Goal: Check status: Check status

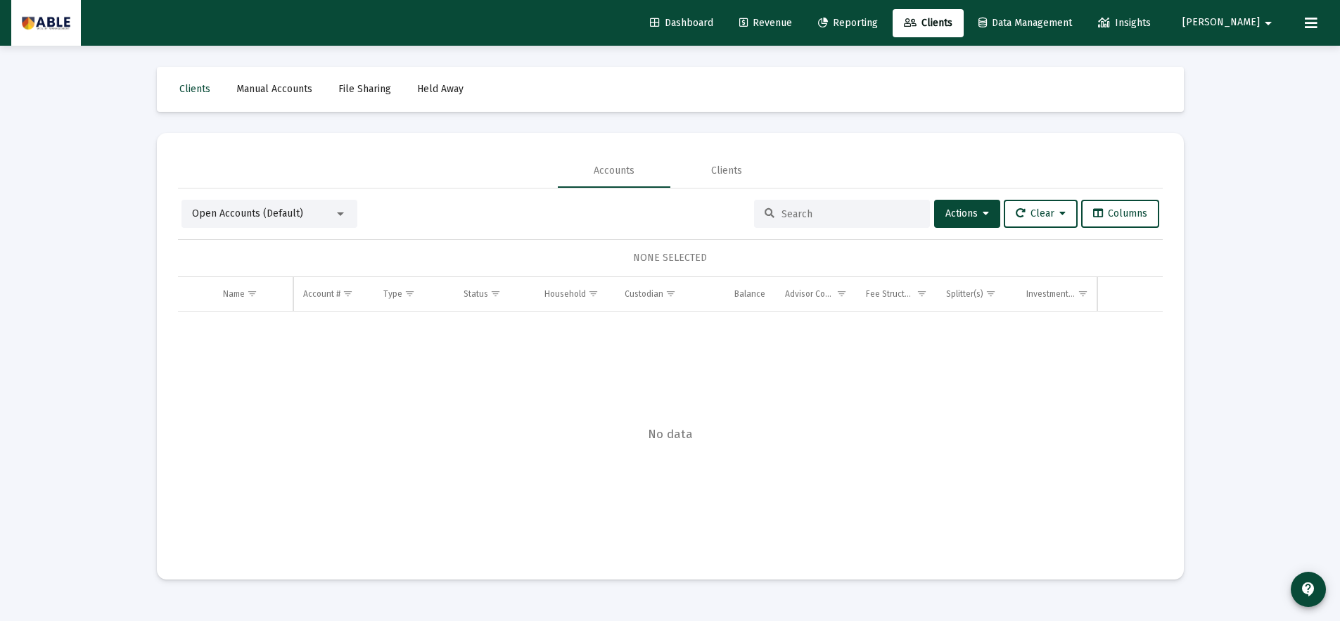
click at [878, 19] on span "Reporting" at bounding box center [848, 23] width 60 height 12
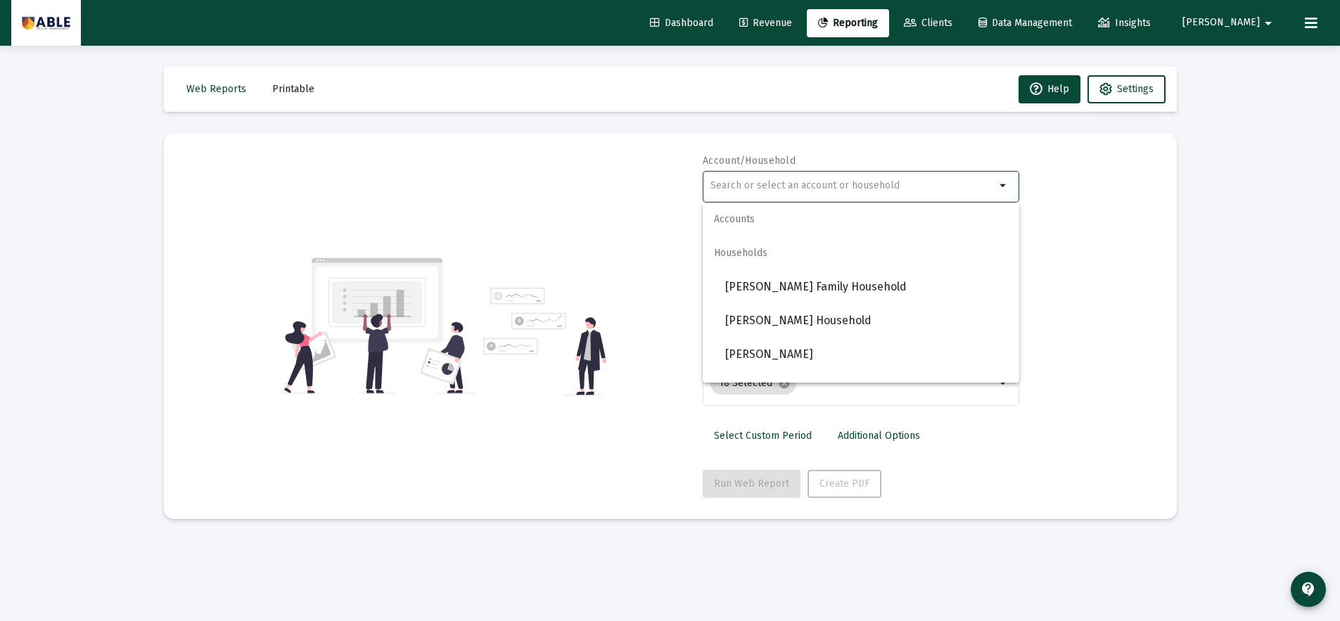
click at [821, 186] on input "text" at bounding box center [852, 185] width 285 height 11
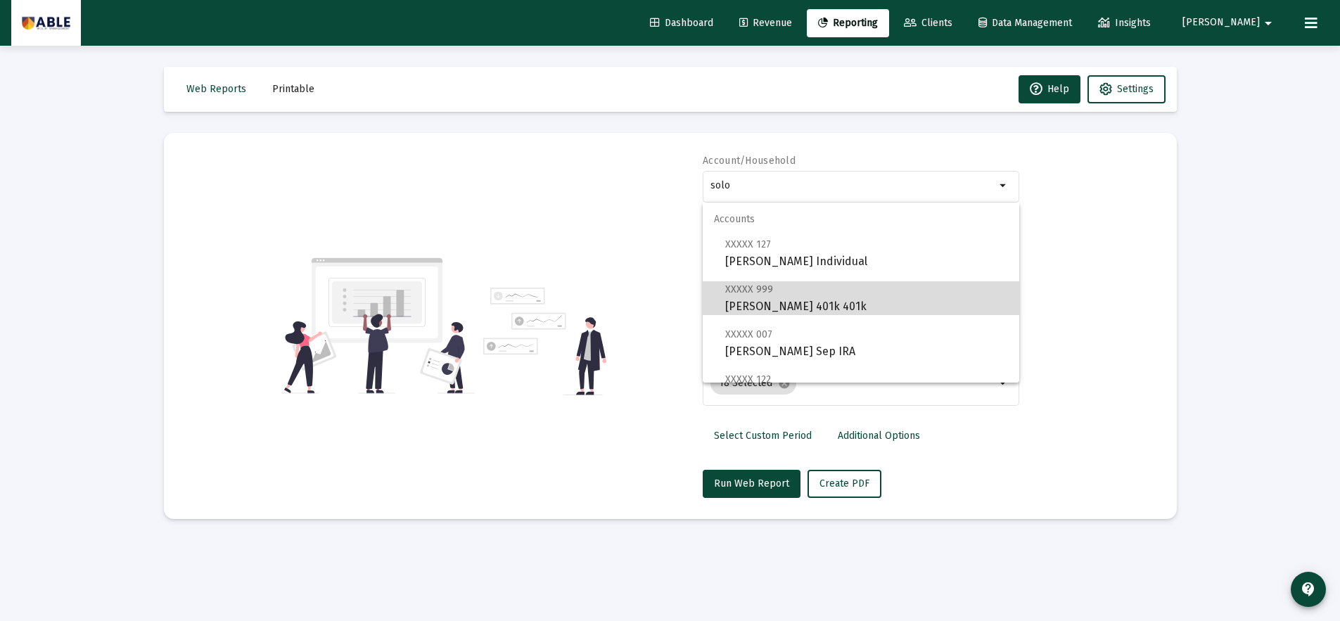
click at [845, 305] on span "XXXXX 999 [PERSON_NAME] 401k 401k" at bounding box center [866, 298] width 283 height 34
type input "[PERSON_NAME] 401k 401k"
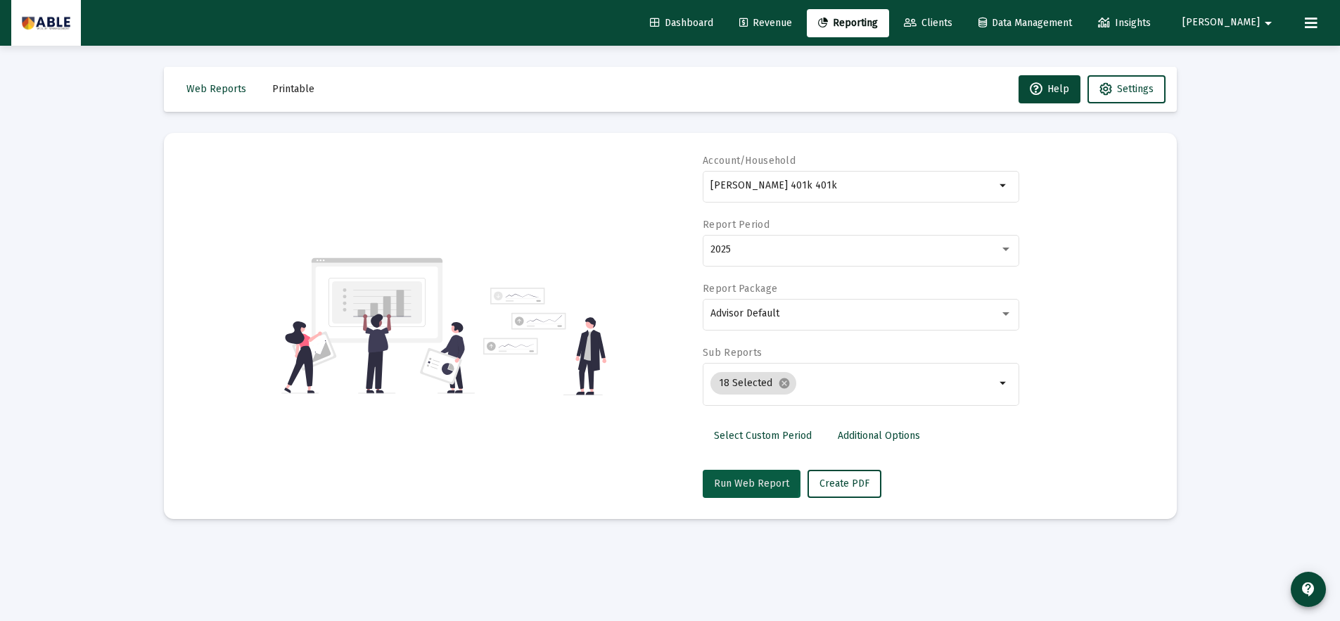
click at [727, 480] on span "Run Web Report" at bounding box center [751, 484] width 75 height 12
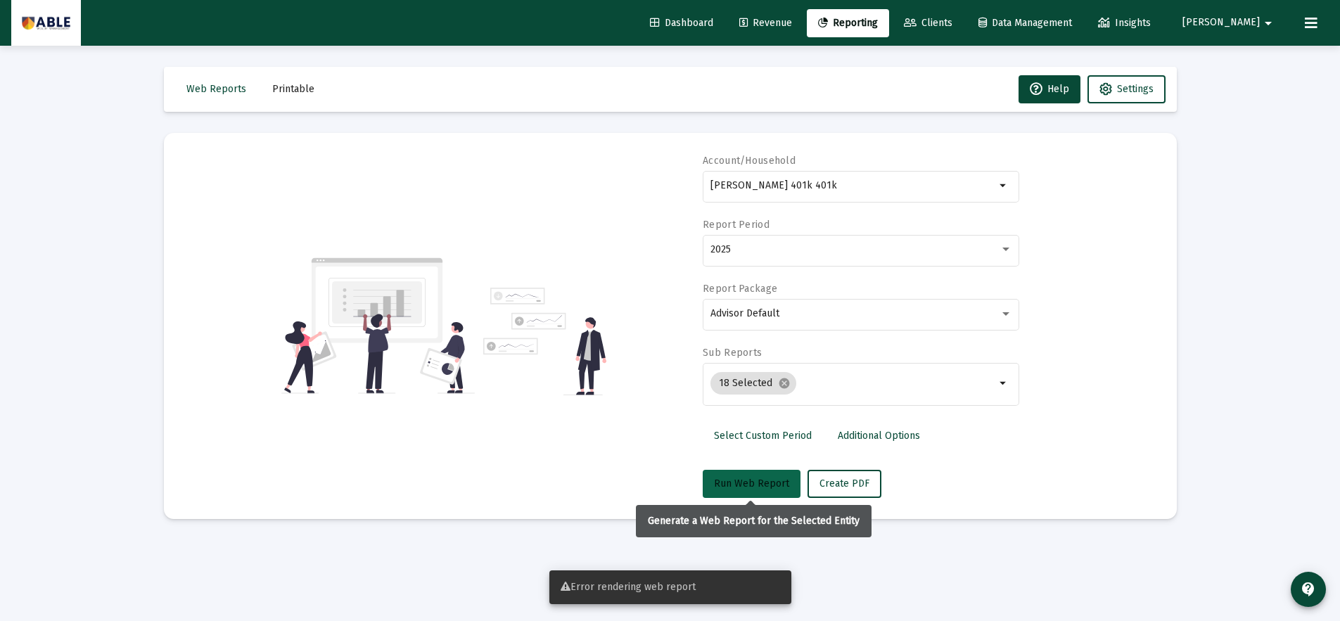
click at [738, 489] on span "Run Web Report" at bounding box center [751, 484] width 75 height 12
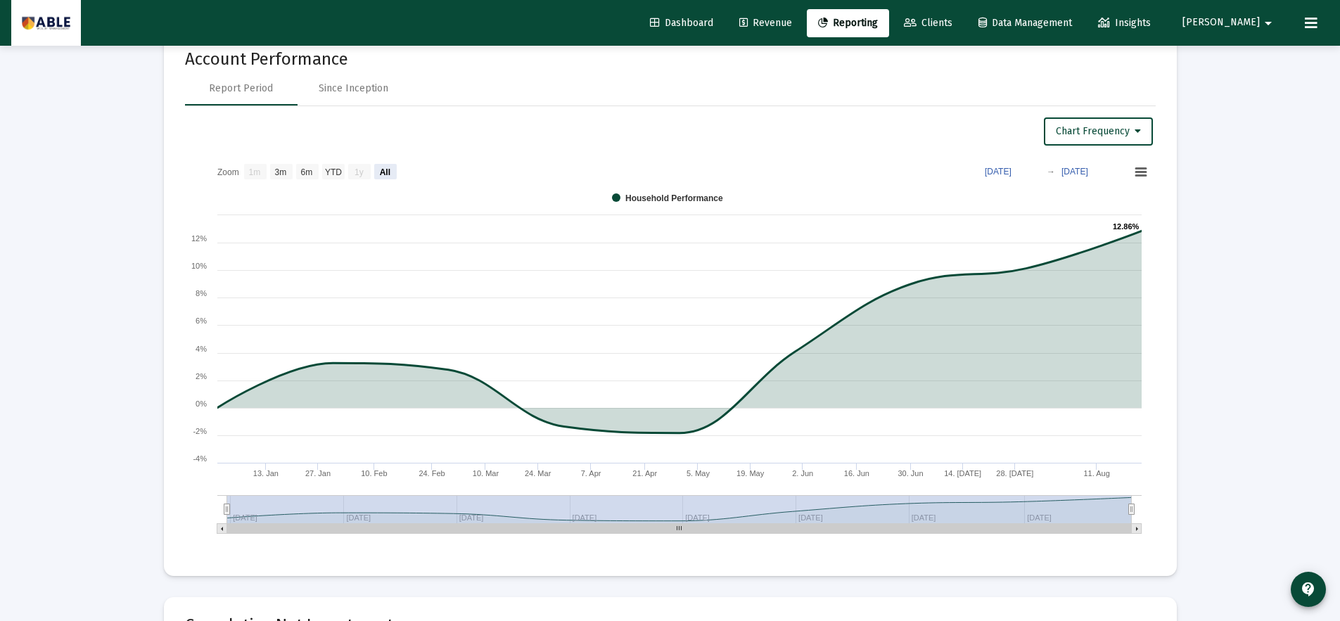
scroll to position [1585, 0]
click at [1011, 173] on text "[DATE]" at bounding box center [998, 170] width 27 height 10
click at [388, 172] on text "All" at bounding box center [384, 171] width 11 height 10
select select "View all"
click at [377, 82] on div "Since Inception" at bounding box center [354, 87] width 70 height 14
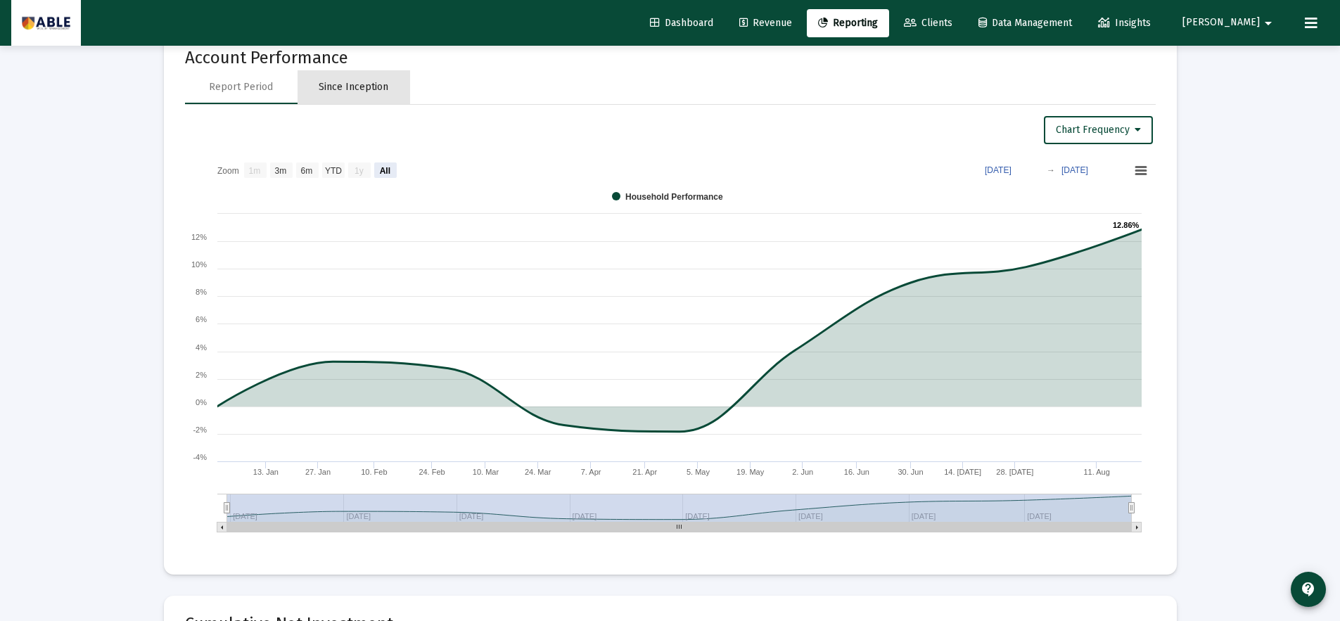
select select "View all"
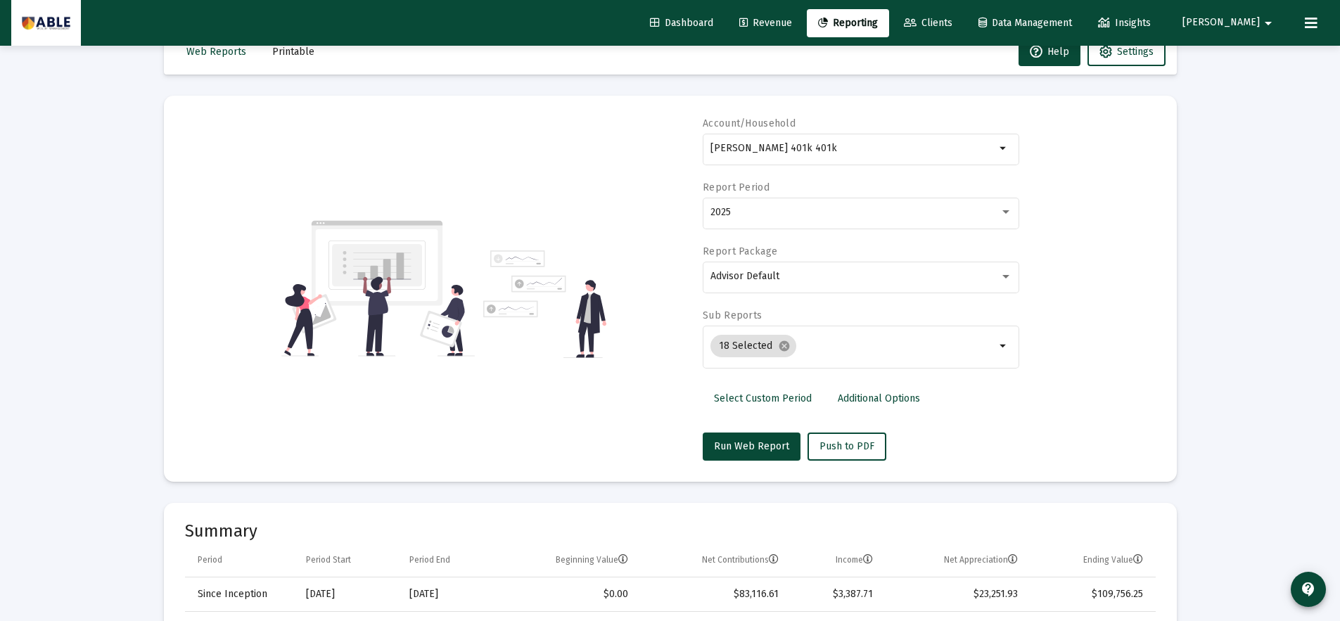
scroll to position [0, 0]
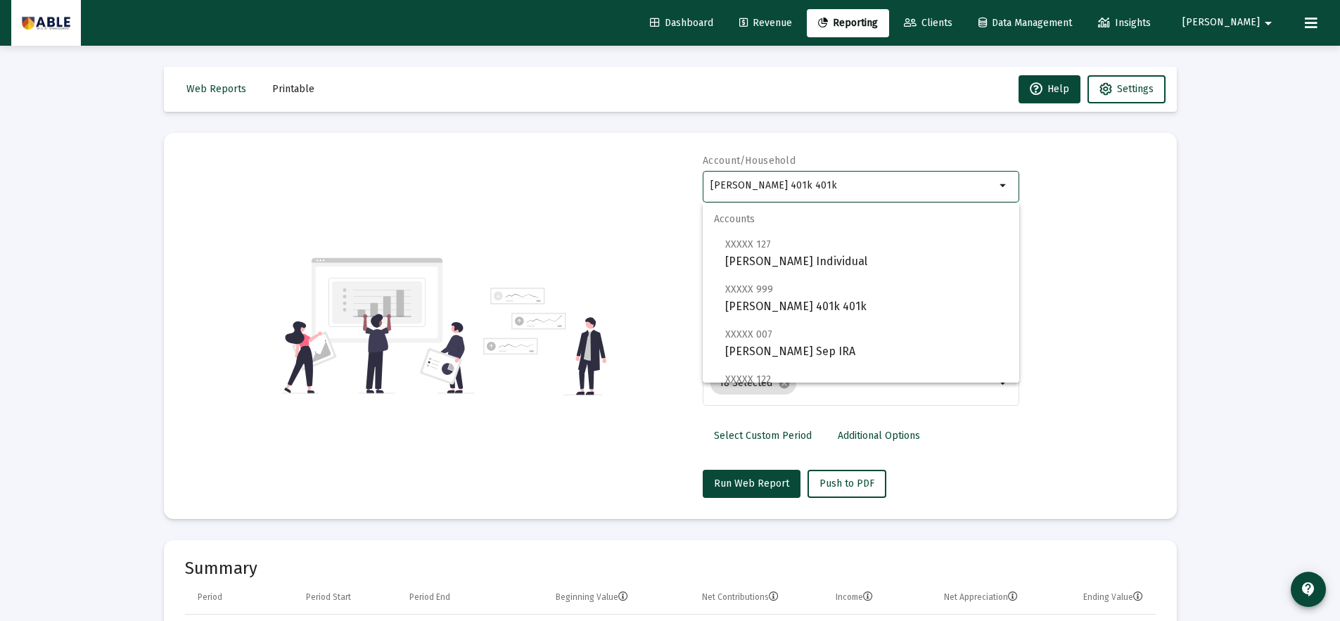
click at [871, 189] on input "[PERSON_NAME] 401k 401k" at bounding box center [852, 185] width 285 height 11
drag, startPoint x: 863, startPoint y: 189, endPoint x: 654, endPoint y: 181, distance: 209.1
click at [654, 181] on div "Account/Household [PERSON_NAME] 401k 401k arrow_drop_down Report Period 2025 Re…" at bounding box center [670, 326] width 971 height 344
click at [998, 185] on mat-icon "arrow_drop_down" at bounding box center [1003, 185] width 17 height 17
click at [1000, 184] on mat-icon "arrow_drop_down" at bounding box center [1003, 185] width 17 height 17
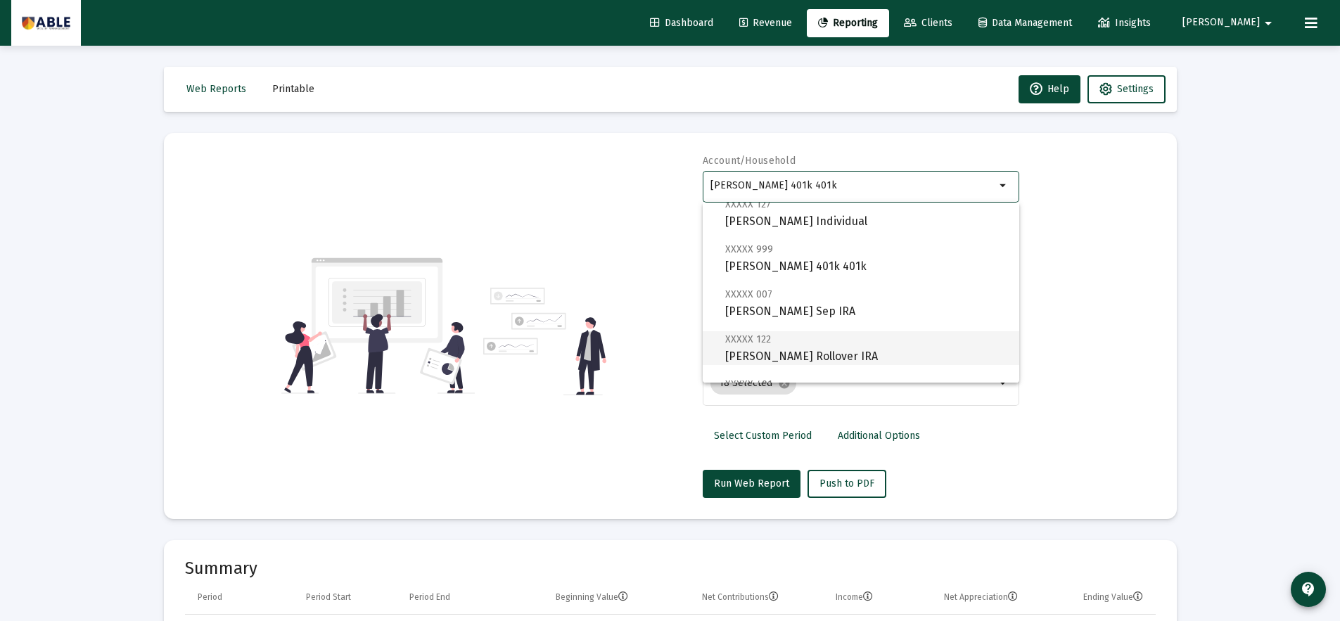
scroll to position [33, 0]
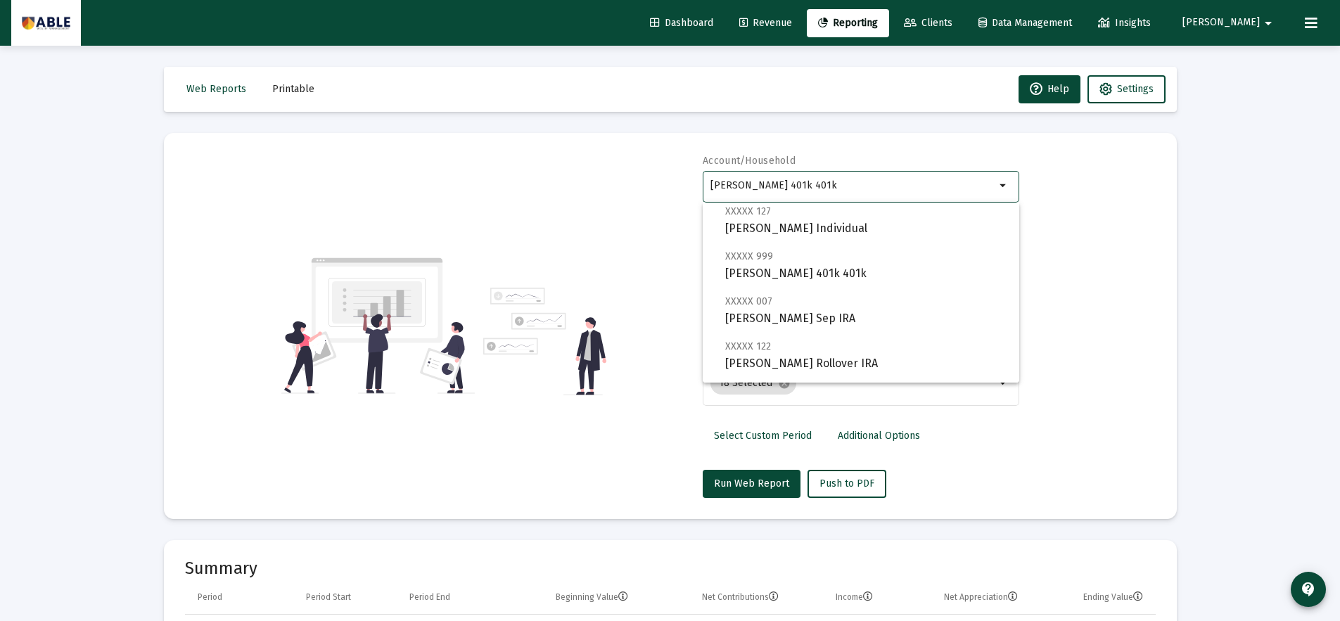
drag, startPoint x: 1071, startPoint y: 205, endPoint x: 1000, endPoint y: 158, distance: 84.9
click at [1068, 201] on div "Account/Household [PERSON_NAME] 401k 401k arrow_drop_down Report Period 2025 Re…" at bounding box center [670, 326] width 971 height 344
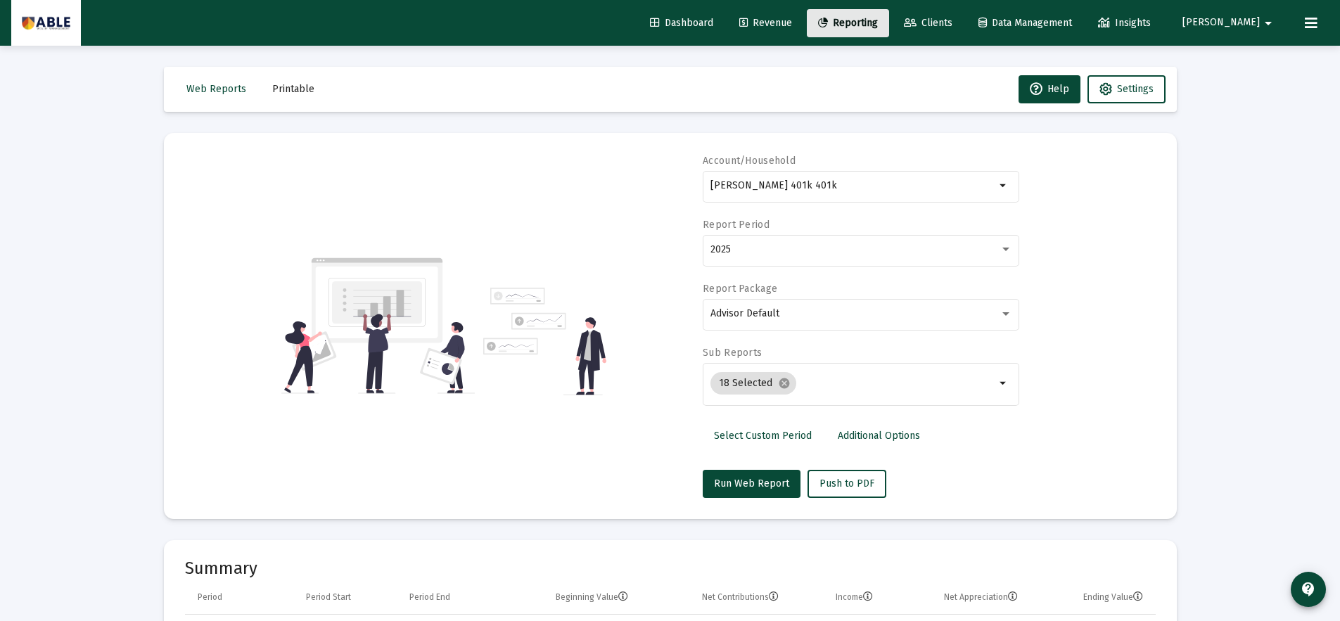
click at [889, 12] on link "Reporting" at bounding box center [848, 23] width 82 height 28
click at [871, 177] on div "[PERSON_NAME] 401k 401k" at bounding box center [852, 185] width 285 height 34
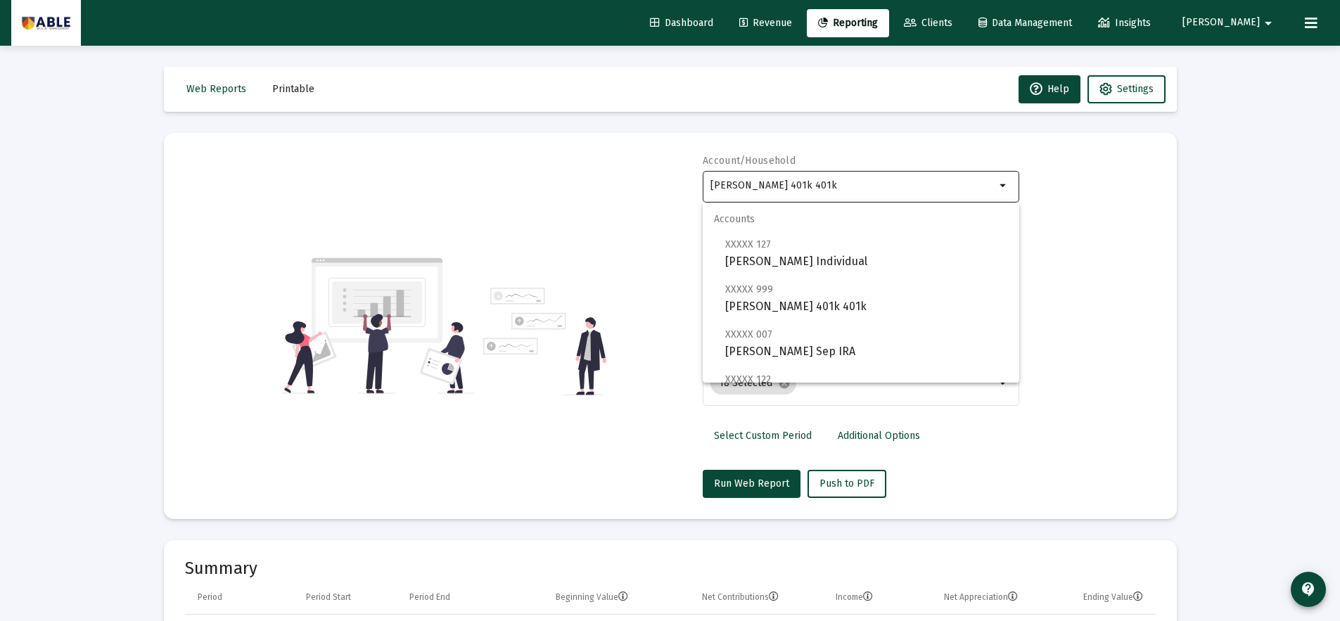
drag, startPoint x: 868, startPoint y: 194, endPoint x: 860, endPoint y: 191, distance: 8.5
click at [867, 193] on div "[PERSON_NAME] 401k 401k" at bounding box center [852, 185] width 285 height 34
click at [860, 191] on div "[PERSON_NAME] 401k 401k" at bounding box center [852, 185] width 285 height 34
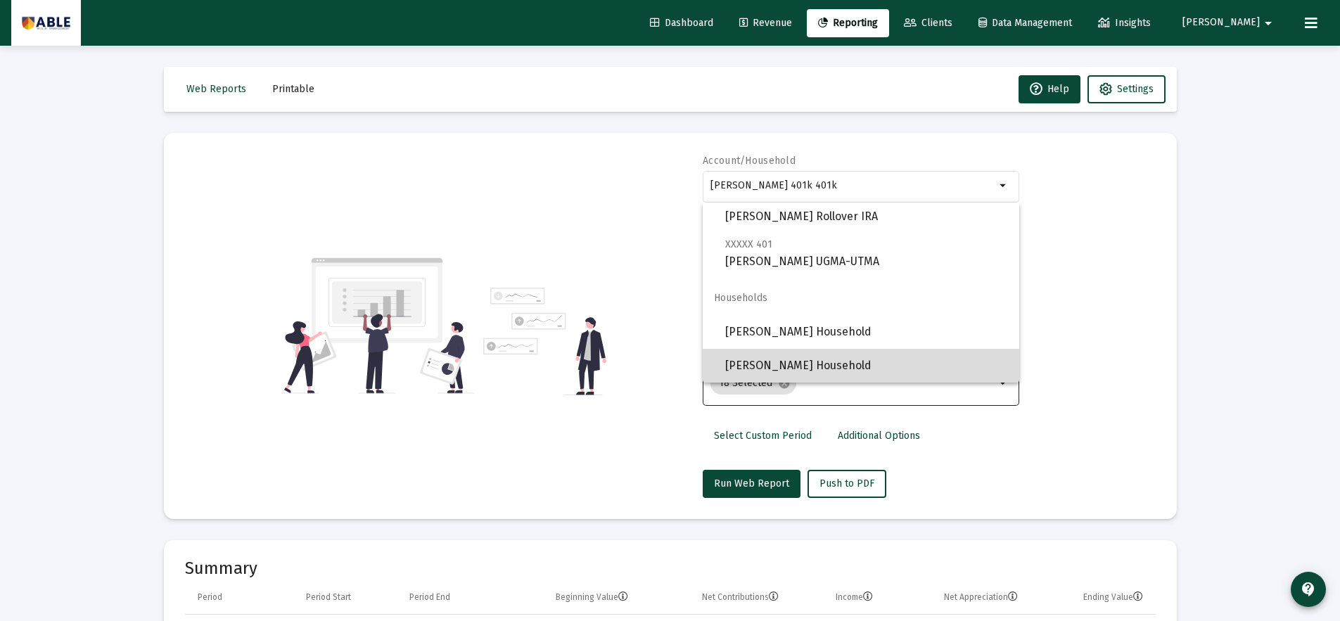
click at [874, 360] on span "[PERSON_NAME] Household" at bounding box center [866, 366] width 283 height 34
type input "[PERSON_NAME] Household"
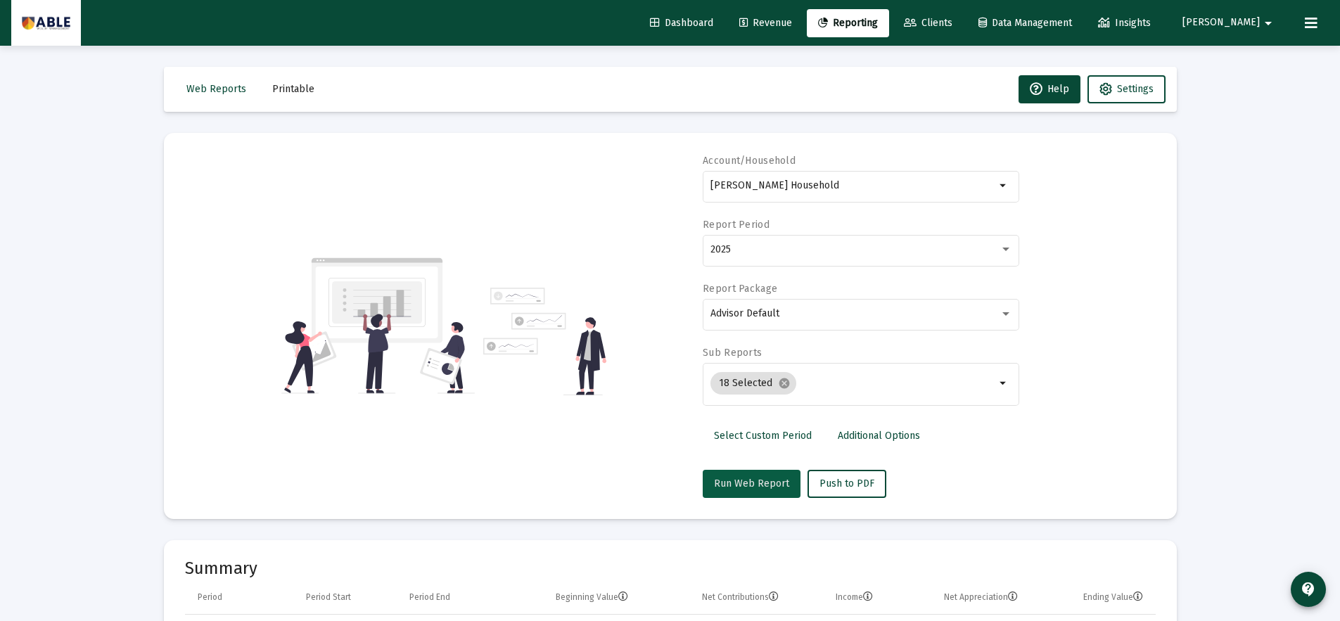
click at [766, 485] on span "Run Web Report" at bounding box center [751, 484] width 75 height 12
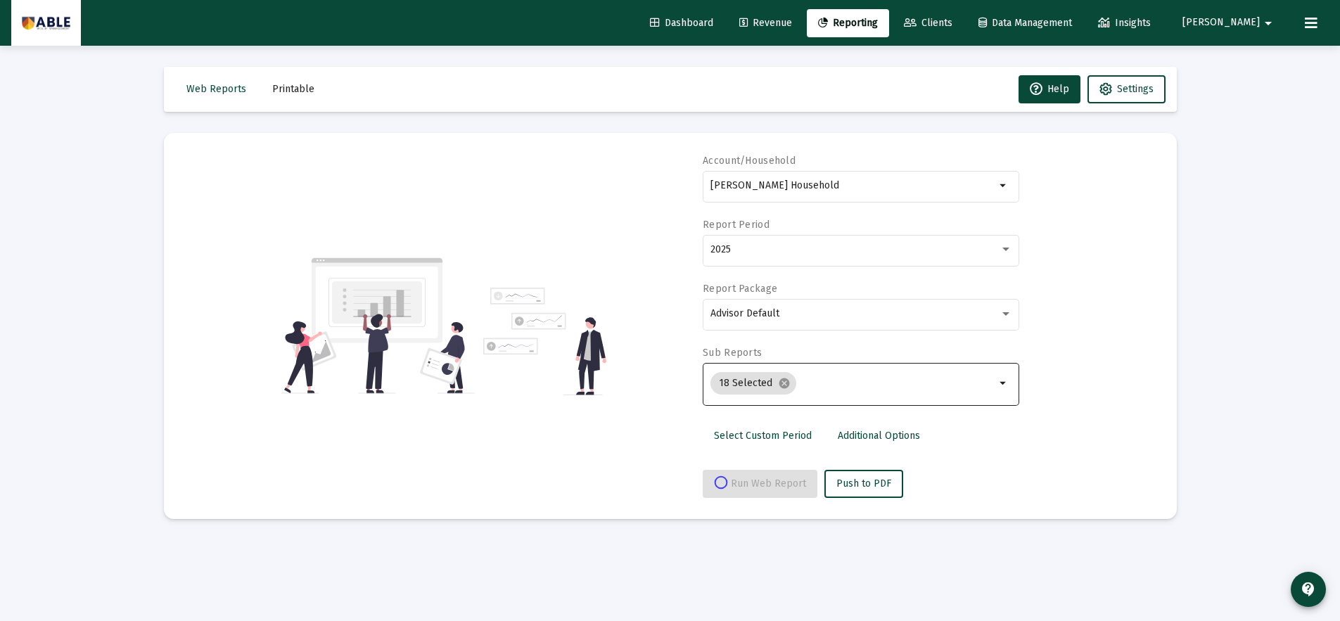
select select "View all"
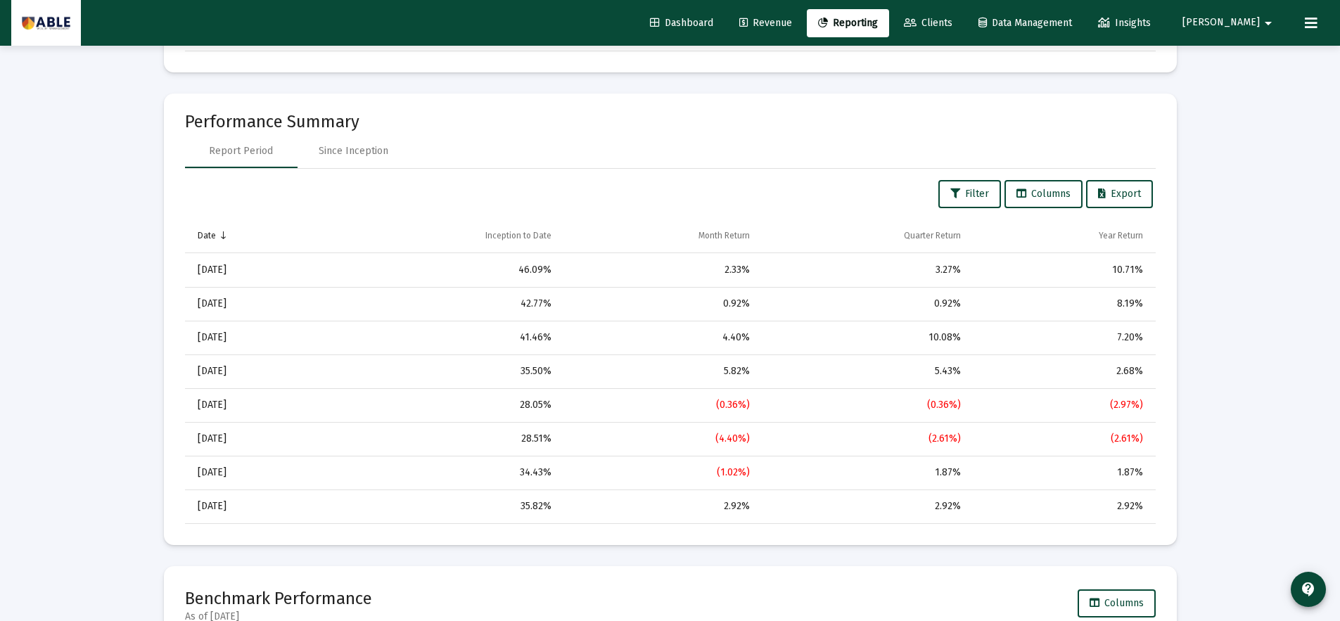
scroll to position [1012, 0]
click at [337, 143] on div "Since Inception" at bounding box center [354, 150] width 70 height 14
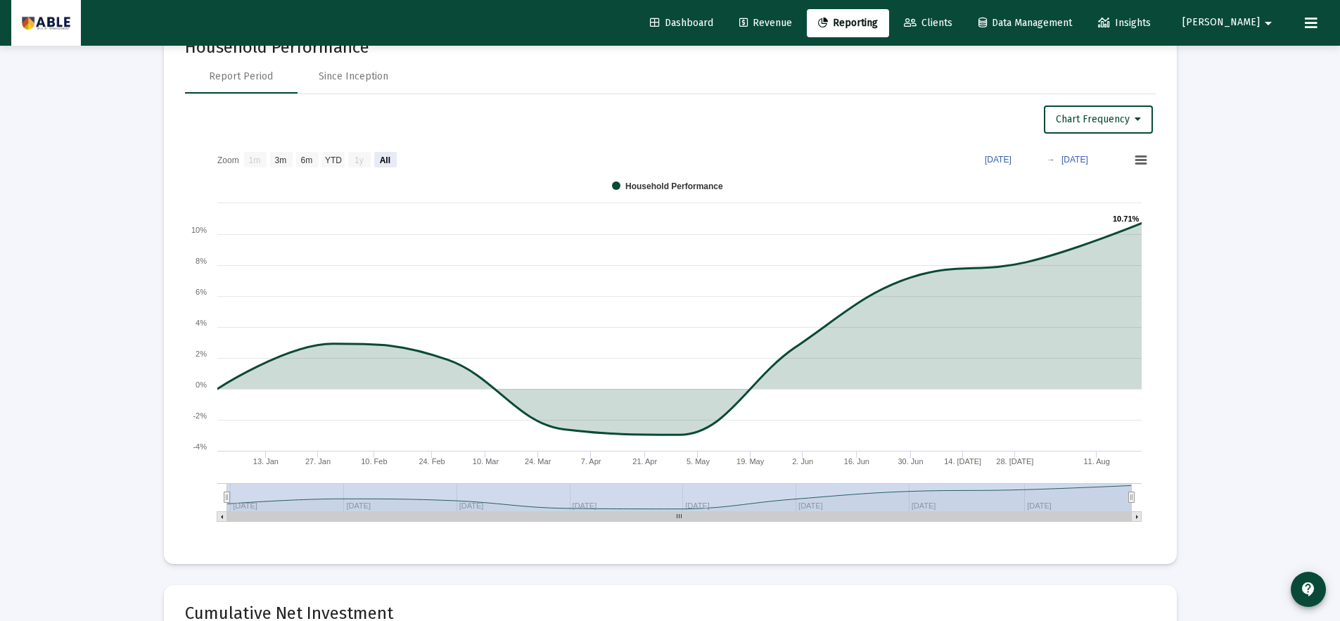
scroll to position [1655, 0]
click at [374, 75] on div "Since Inception" at bounding box center [354, 76] width 70 height 14
select select "View all"
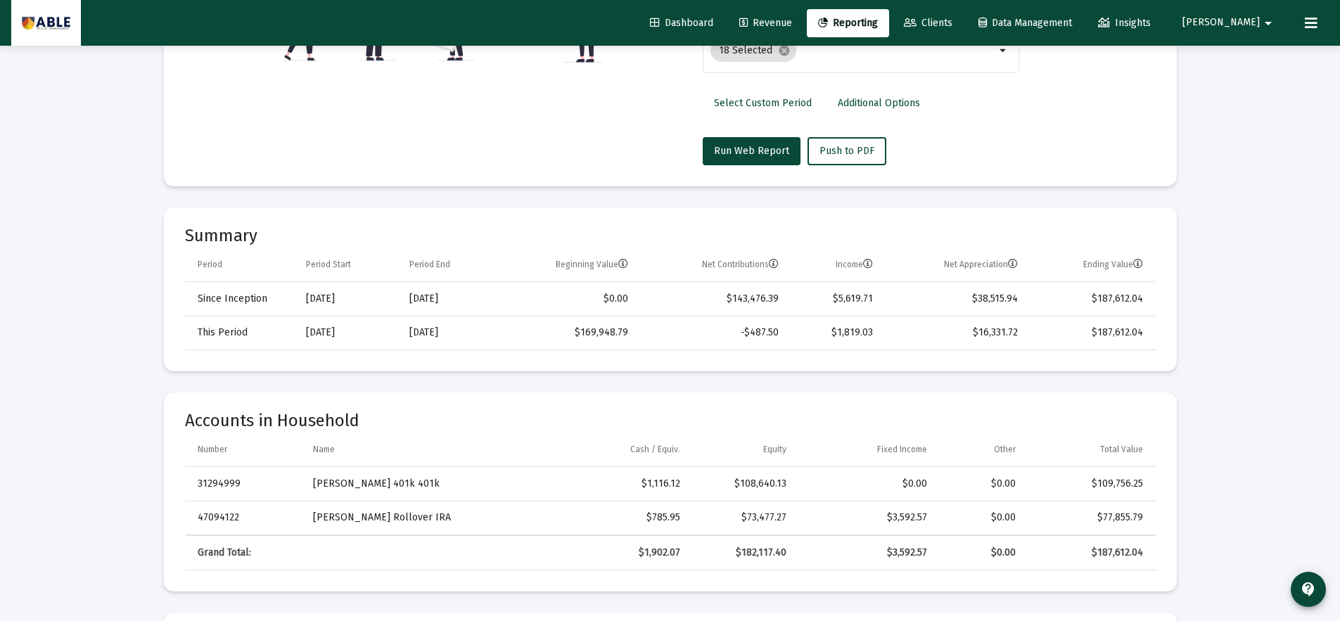
scroll to position [333, 0]
